Goal: Task Accomplishment & Management: Manage account settings

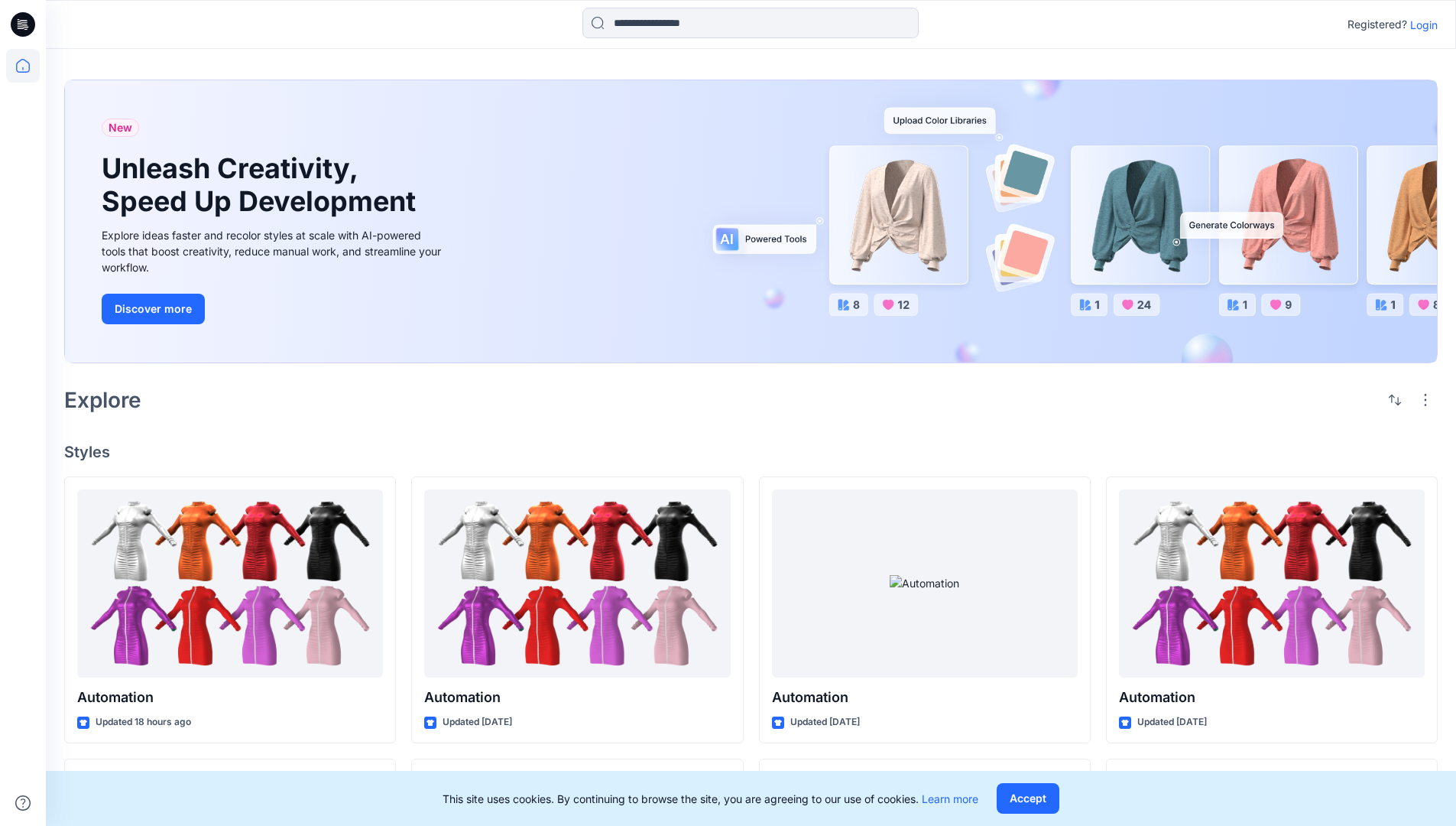
click at [1420, 24] on p "Login" at bounding box center [1424, 24] width 27 height 16
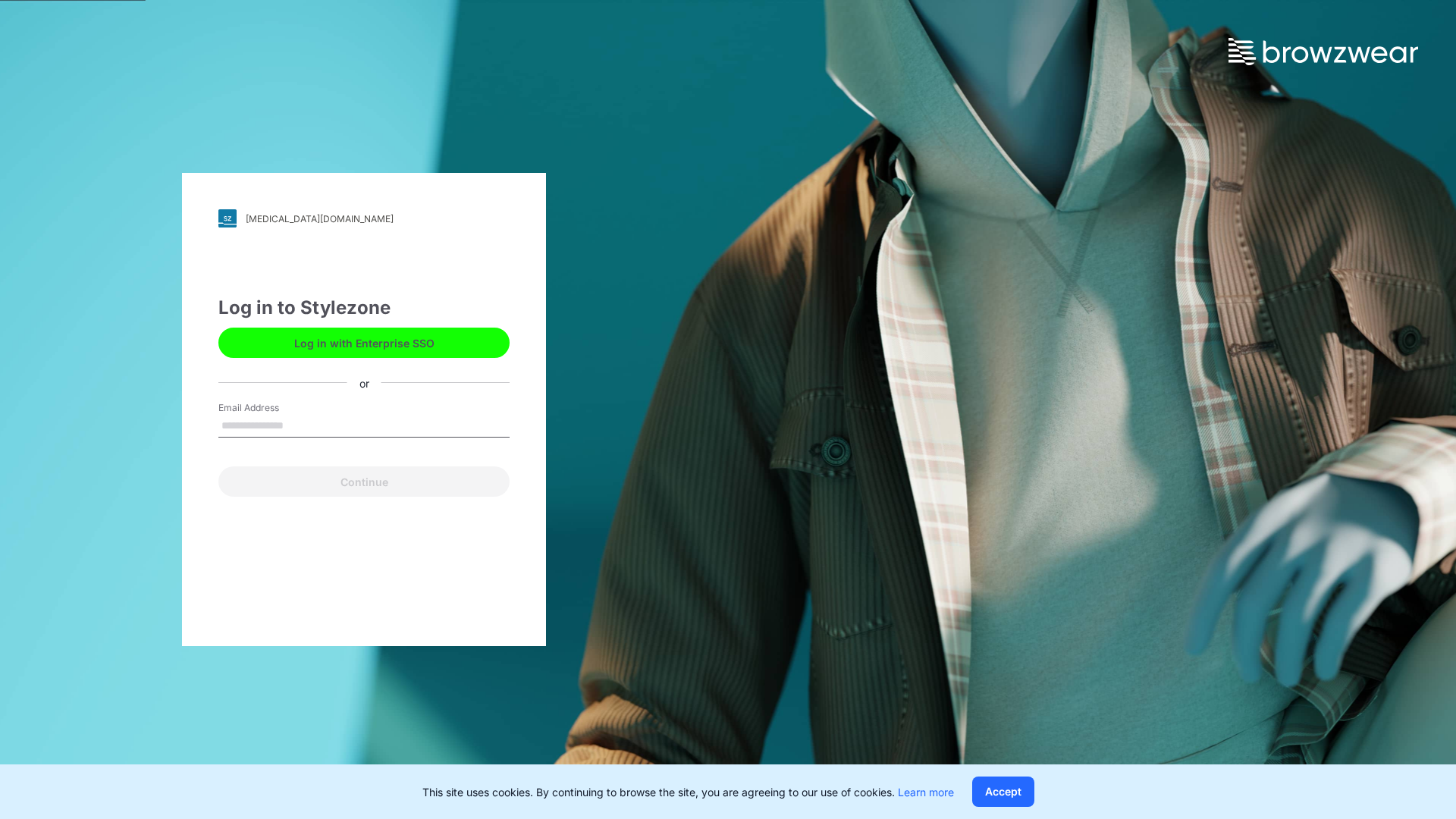
click at [300, 424] on input "Email Address" at bounding box center [363, 426] width 291 height 23
type input "**********"
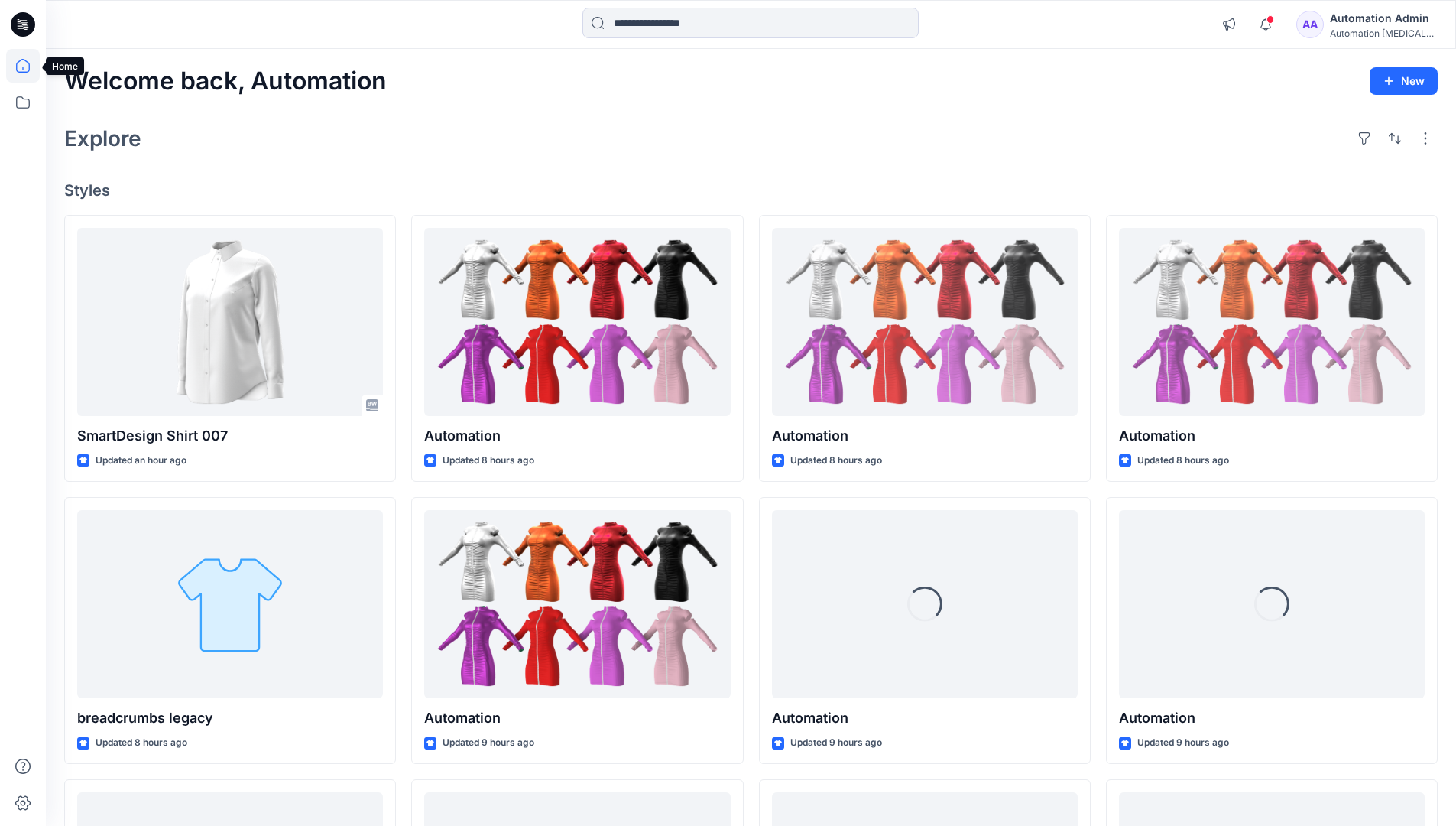
click at [29, 66] on icon at bounding box center [23, 66] width 14 height 14
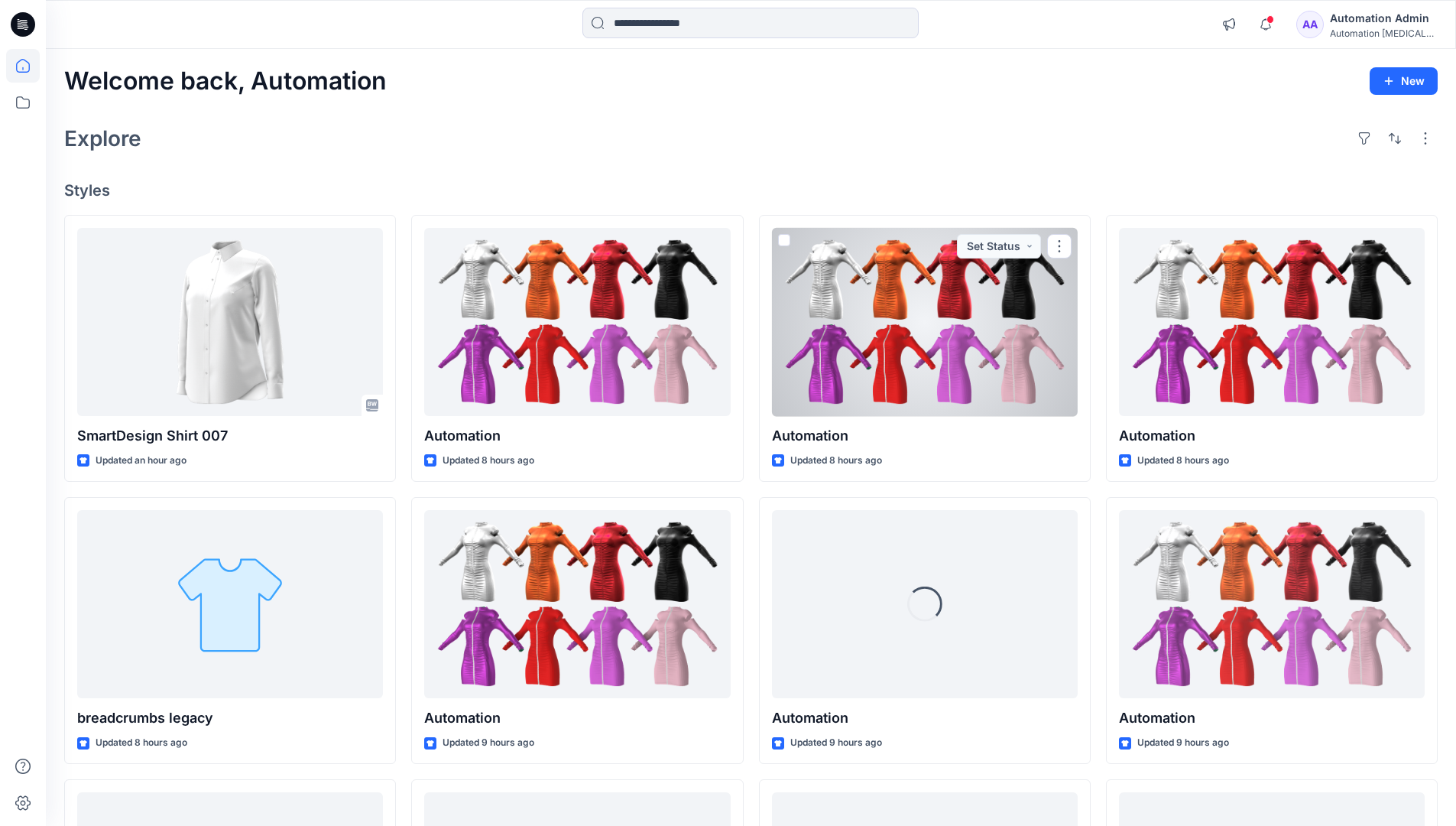
click at [1361, 29] on div "Automation [MEDICAL_DATA]..." at bounding box center [1383, 33] width 107 height 12
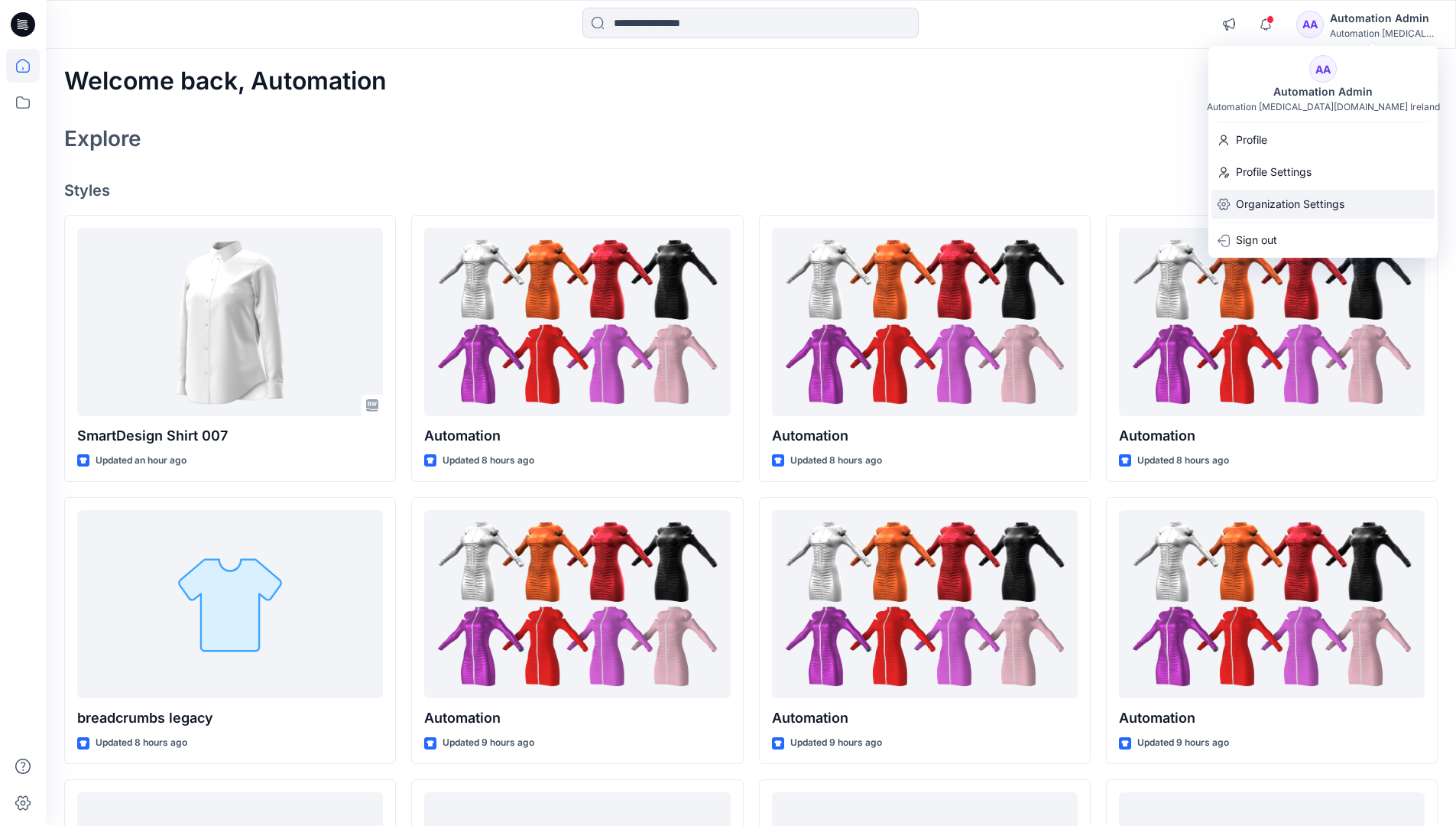
click at [1287, 207] on p "Organization Settings" at bounding box center [1290, 204] width 108 height 29
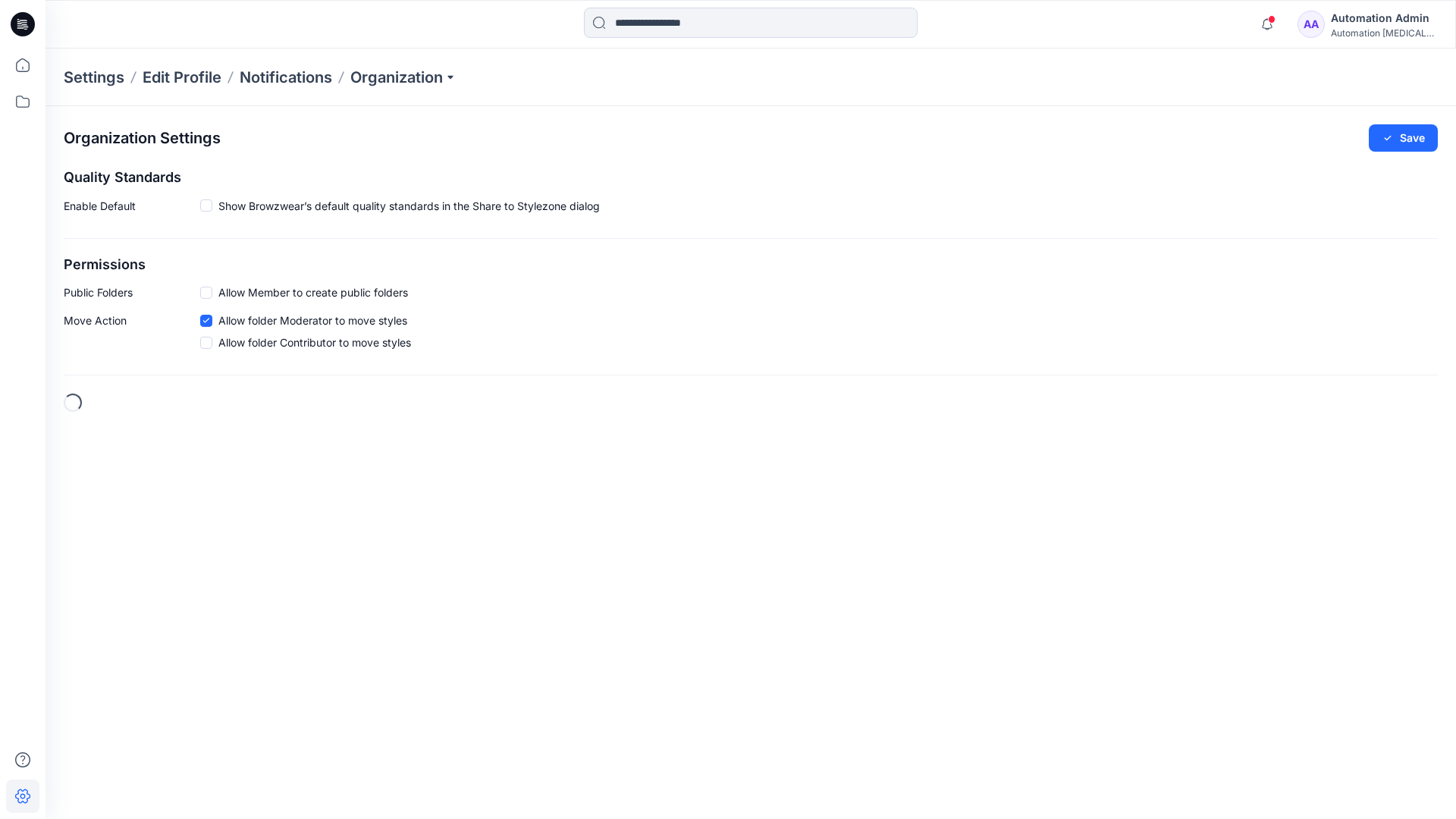
click at [208, 292] on span at bounding box center [206, 292] width 12 height 12
click at [1412, 132] on button "Save" at bounding box center [1403, 138] width 69 height 27
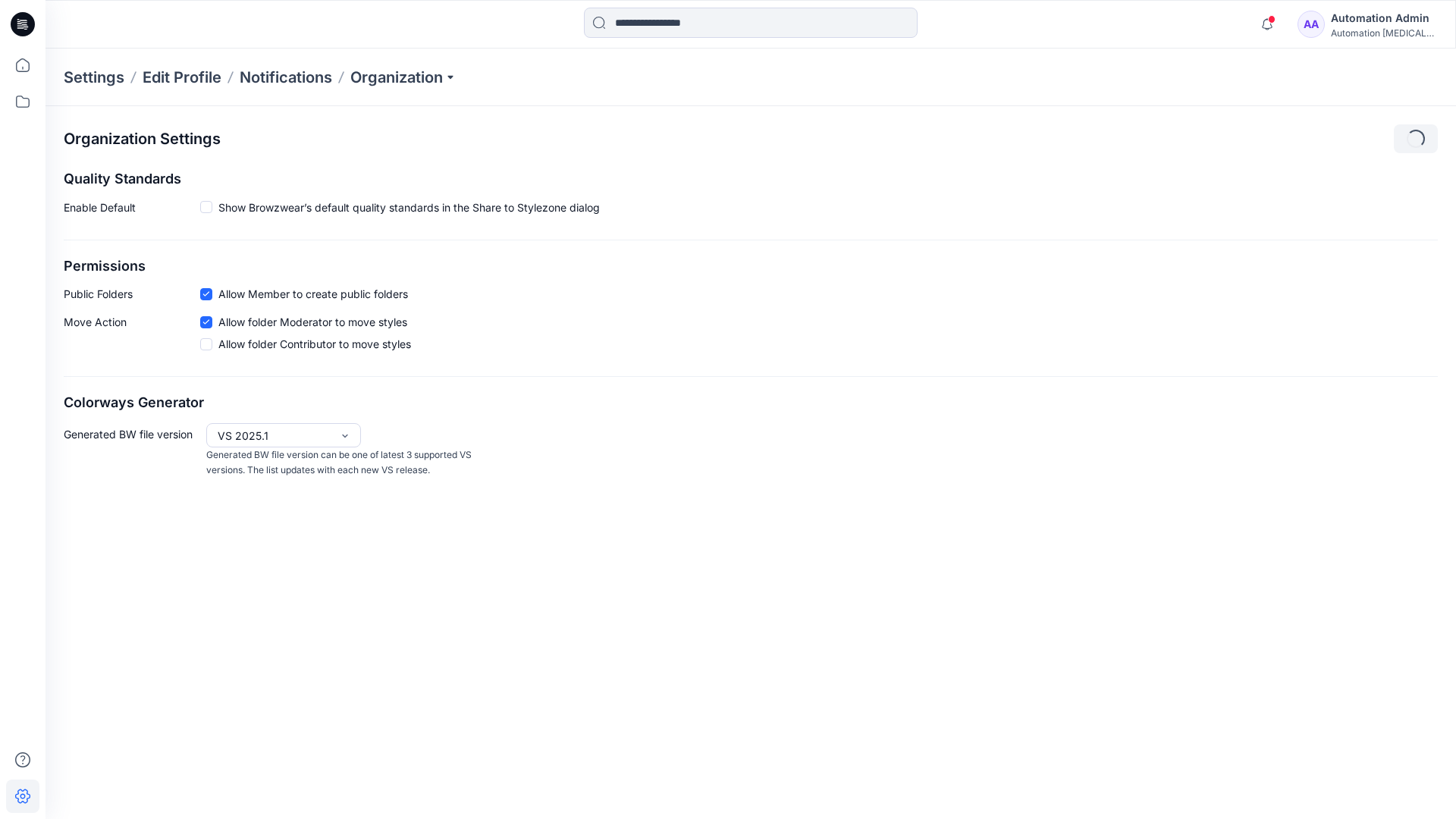
click at [1383, 33] on div "Automation [MEDICAL_DATA]..." at bounding box center [1384, 33] width 107 height 12
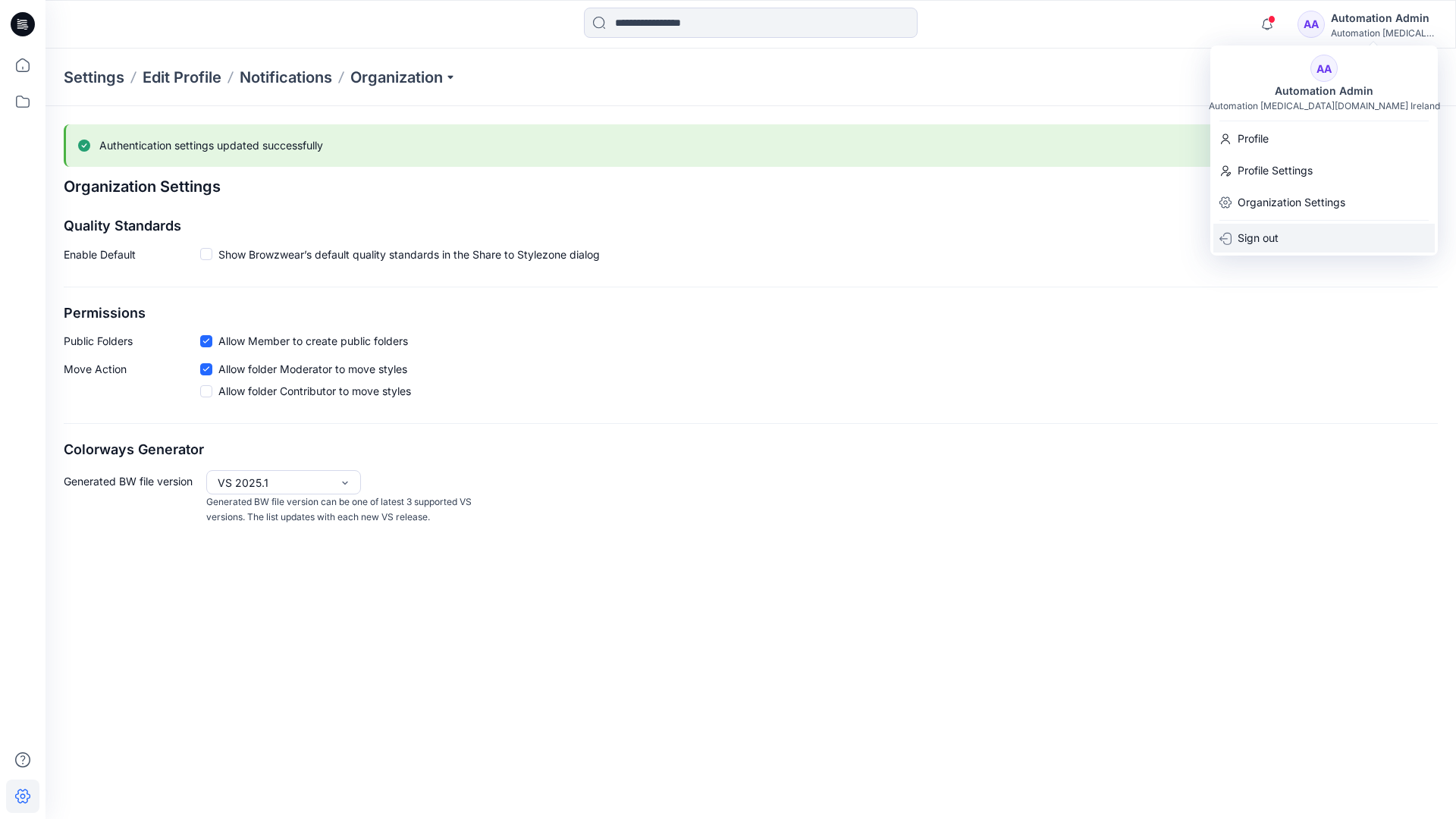
click at [1284, 235] on div "Sign out" at bounding box center [1323, 238] width 222 height 29
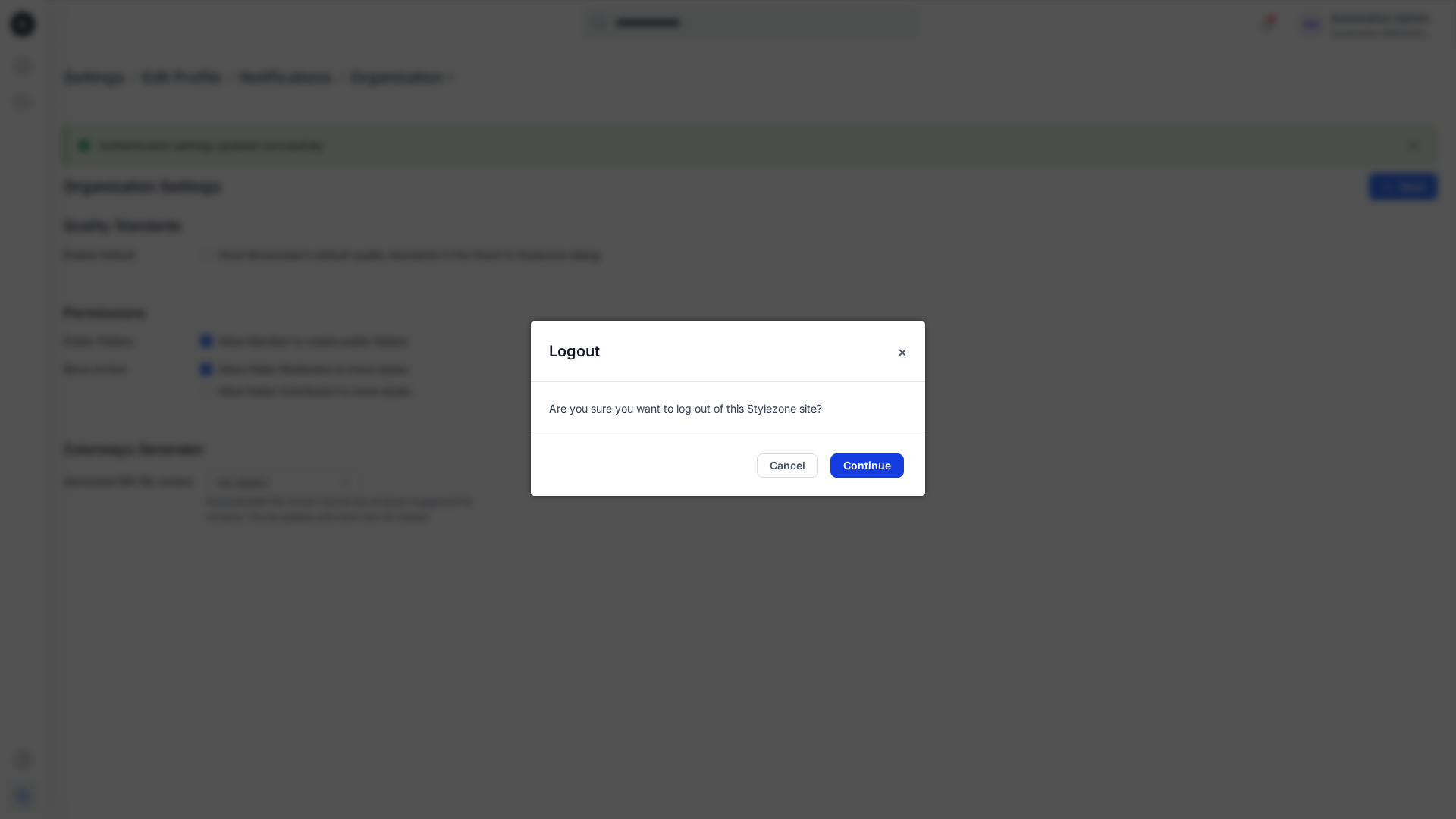
click at [879, 460] on button "Continue" at bounding box center [867, 465] width 74 height 24
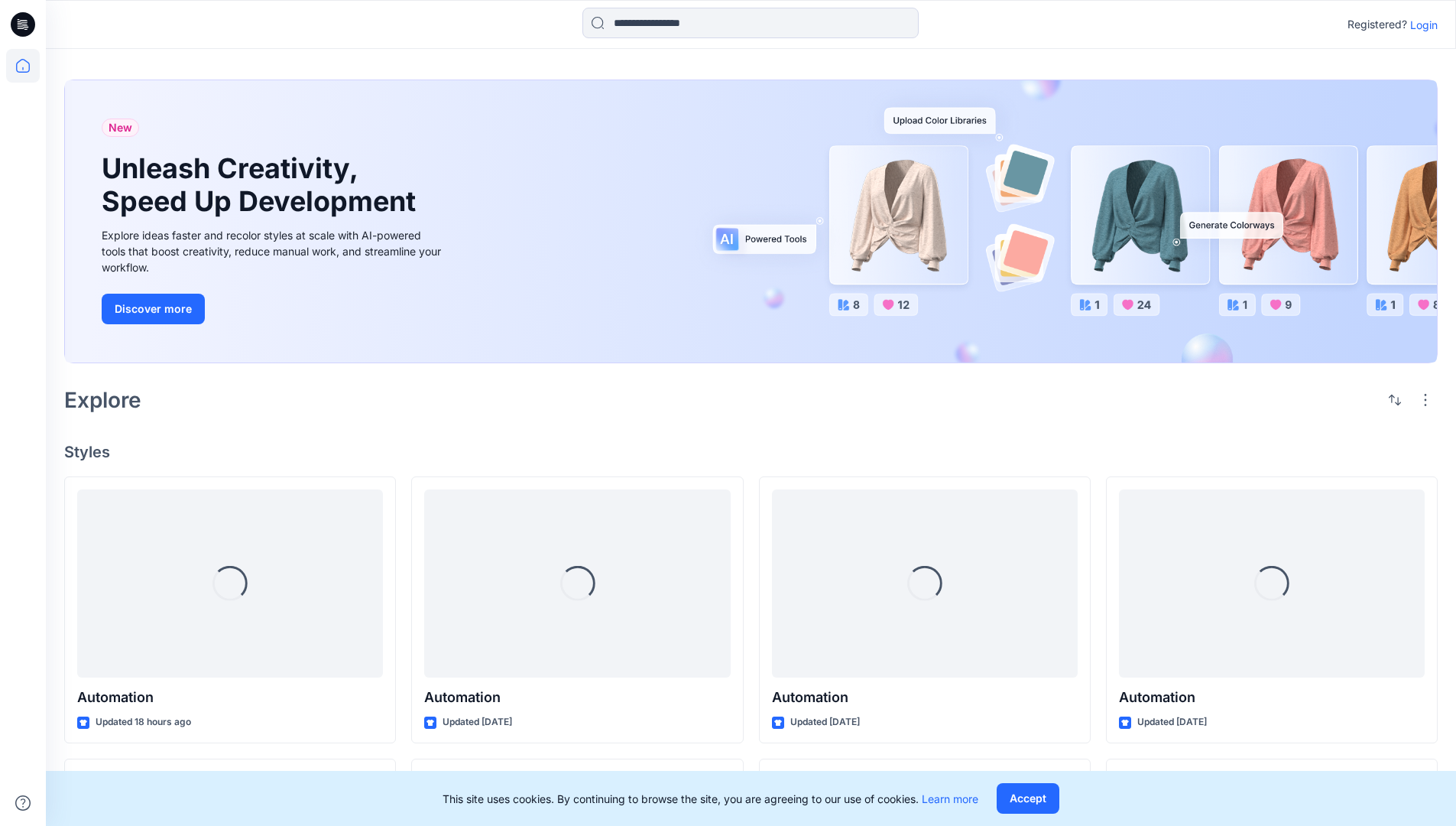
click at [1428, 25] on p "Login" at bounding box center [1424, 24] width 27 height 16
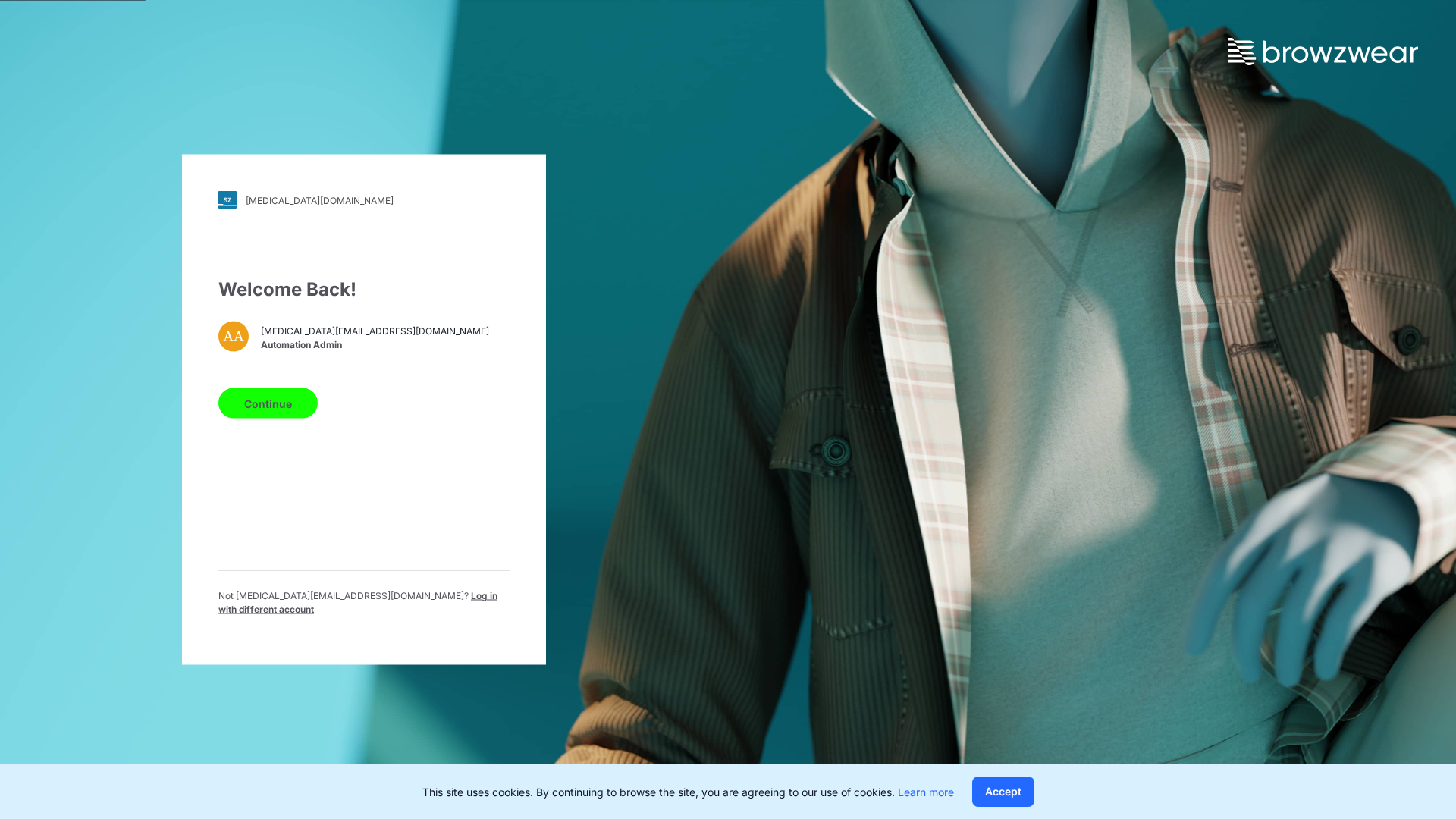
click at [388, 601] on span "Log in with different account" at bounding box center [357, 602] width 279 height 25
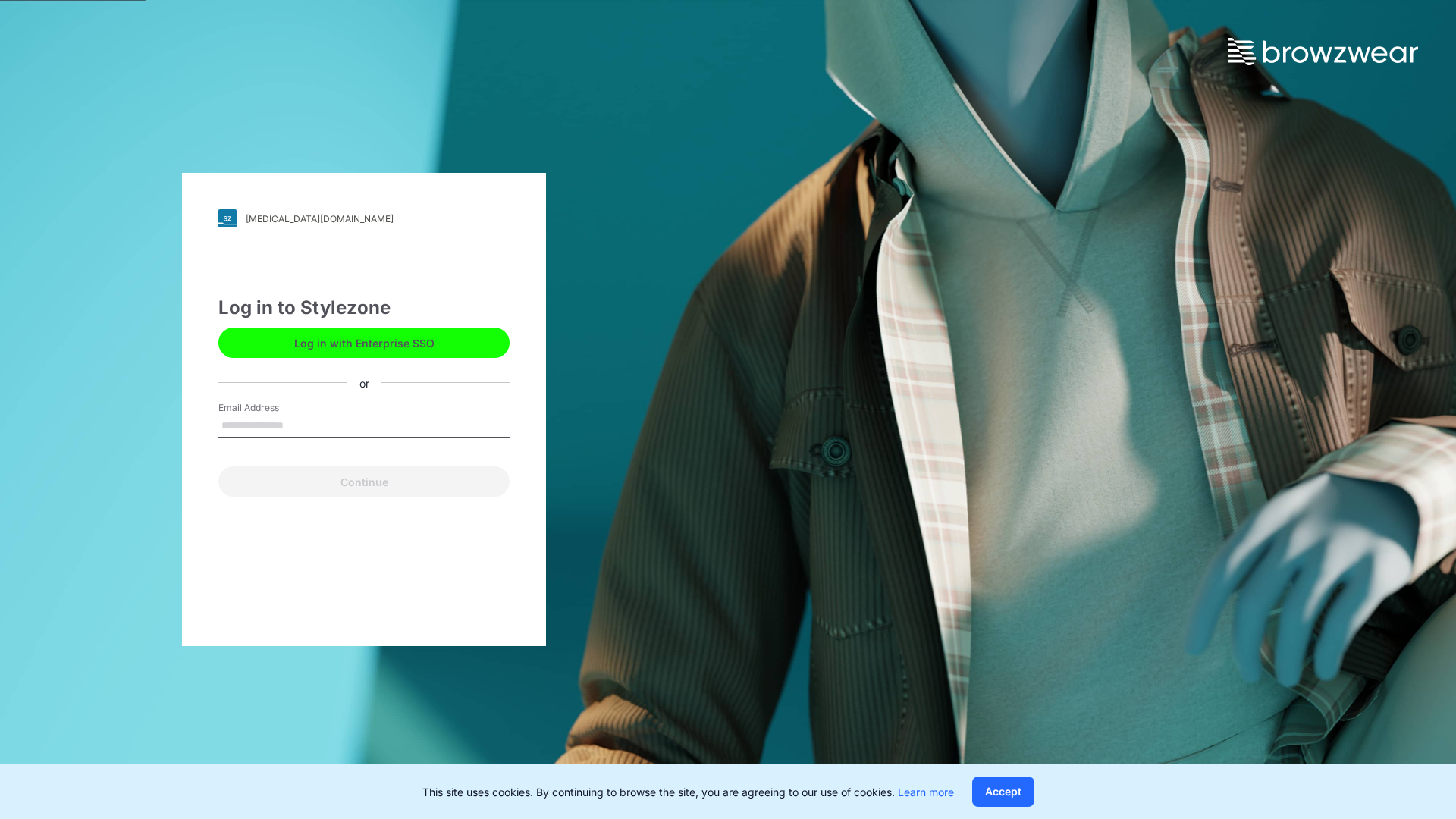
click at [323, 427] on input "Email Address" at bounding box center [363, 426] width 291 height 23
type input "**********"
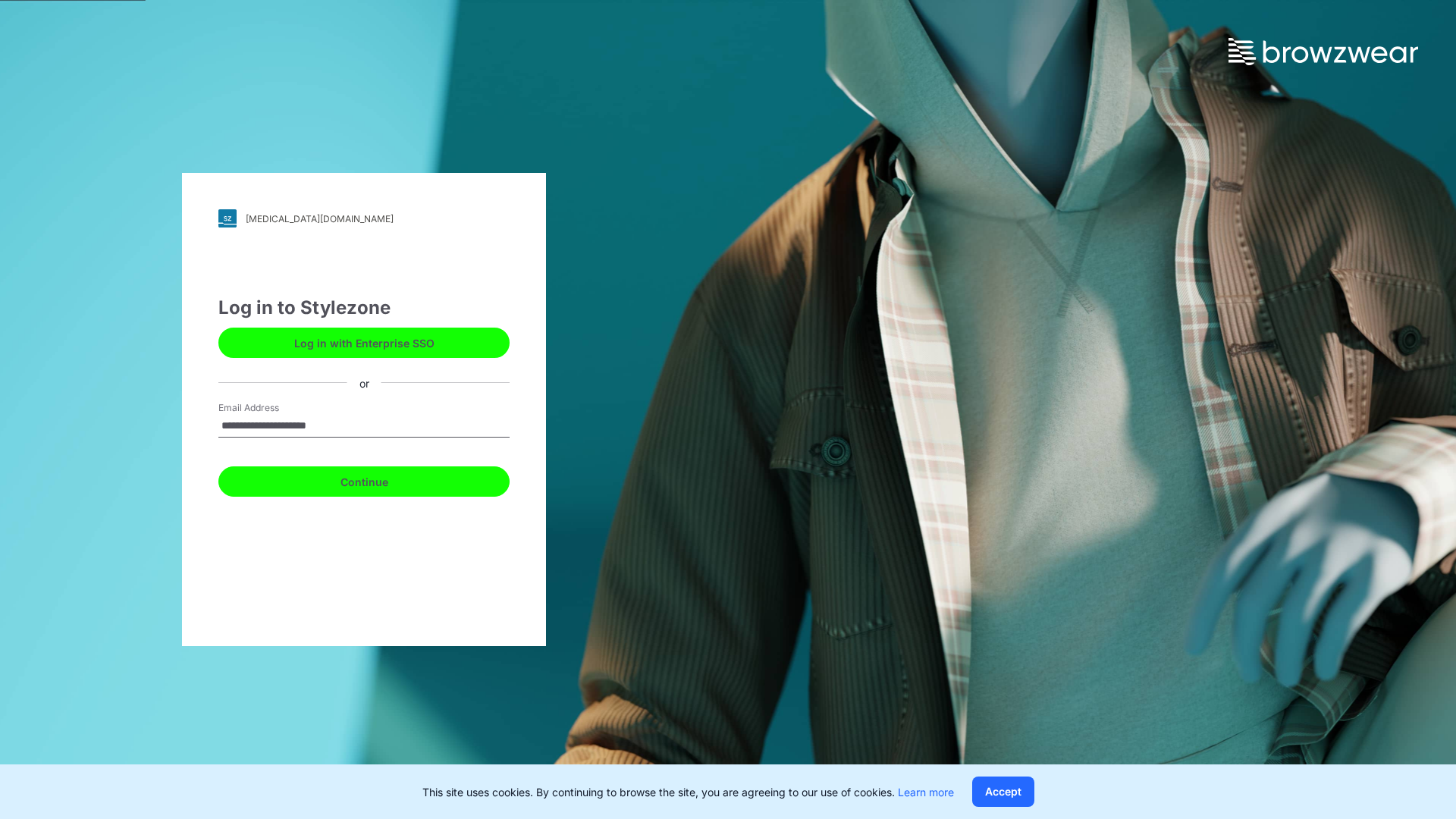
click at [368, 481] on button "Continue" at bounding box center [363, 482] width 291 height 31
